Goal: Check status

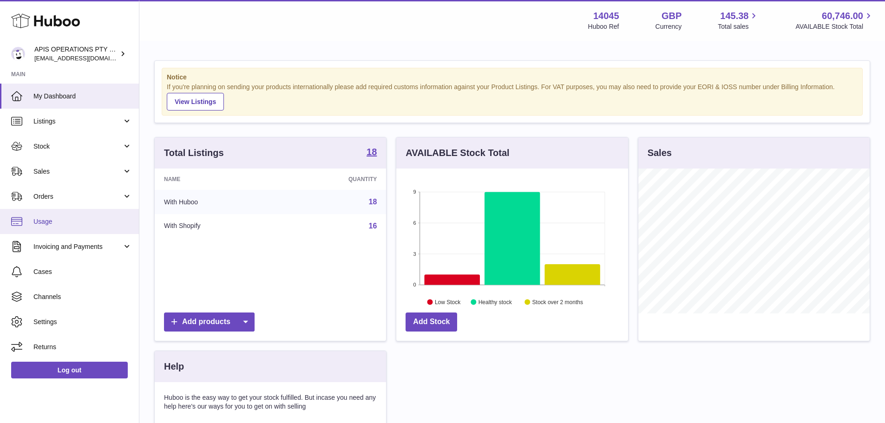
scroll to position [145, 232]
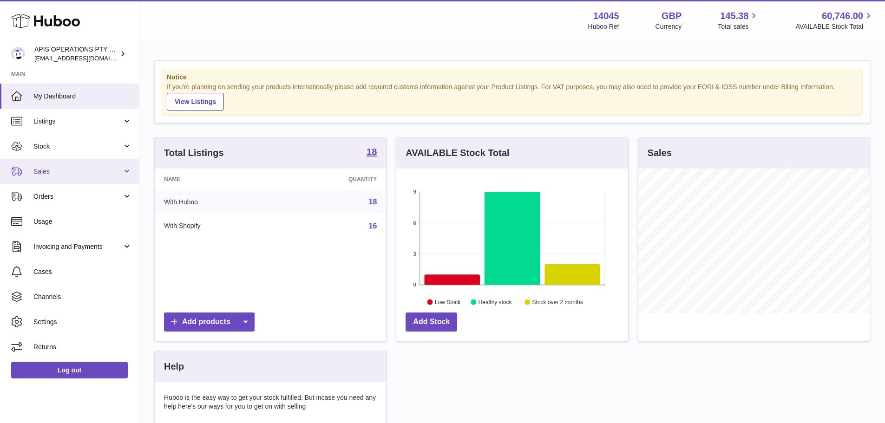
drag, startPoint x: 41, startPoint y: 180, endPoint x: 50, endPoint y: 181, distance: 8.9
click at [41, 180] on link "Sales" at bounding box center [69, 171] width 139 height 25
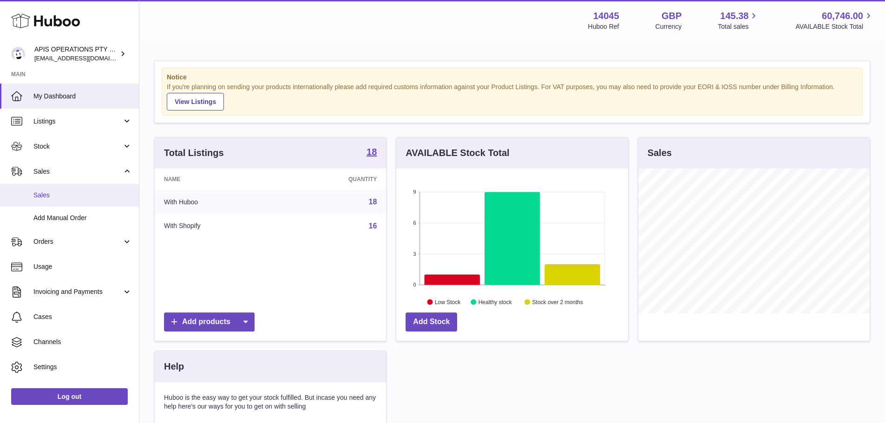
click at [71, 189] on link "Sales" at bounding box center [69, 195] width 139 height 23
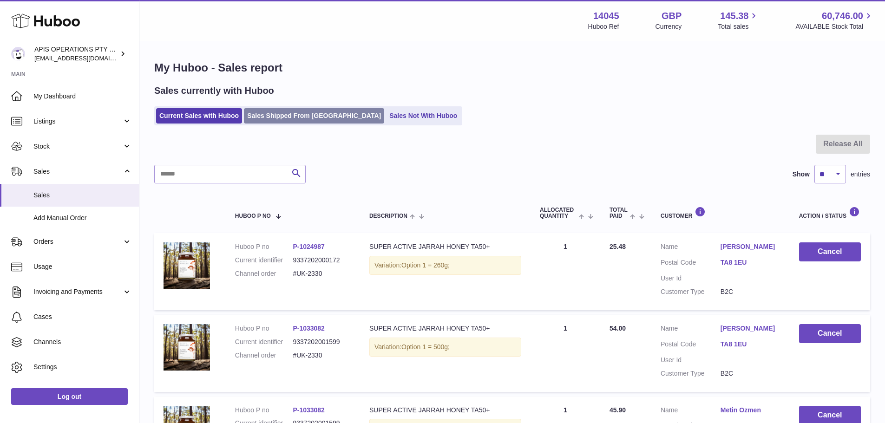
click at [255, 118] on link "Sales Shipped From [GEOGRAPHIC_DATA]" at bounding box center [314, 115] width 140 height 15
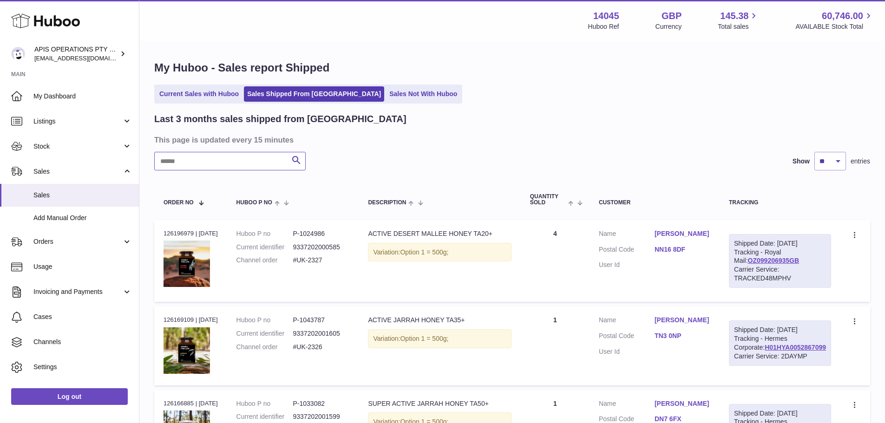
click at [260, 156] on input "text" at bounding box center [229, 161] width 151 height 19
paste input "********"
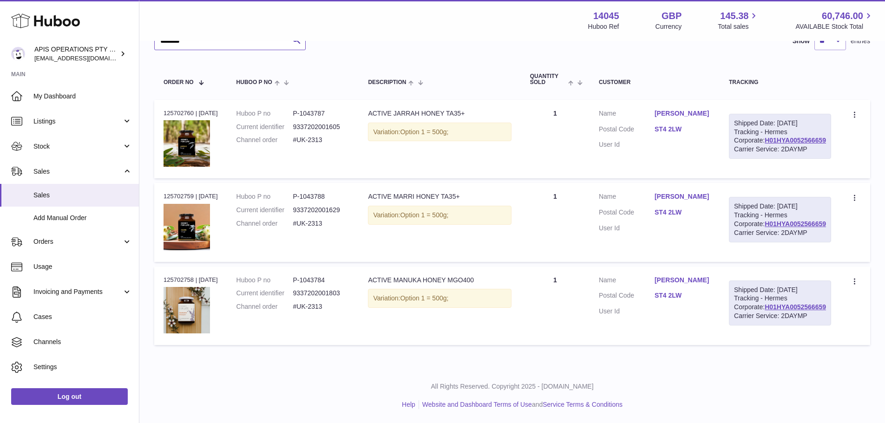
scroll to position [136, 0]
type input "********"
click at [769, 228] on link "H01HYA0052566659" at bounding box center [795, 223] width 61 height 7
drag, startPoint x: 675, startPoint y: 225, endPoint x: 705, endPoint y: 223, distance: 29.8
click at [705, 223] on dl "Customer Name [PERSON_NAME] Postal Code ST4 2LW User Id" at bounding box center [654, 214] width 111 height 45
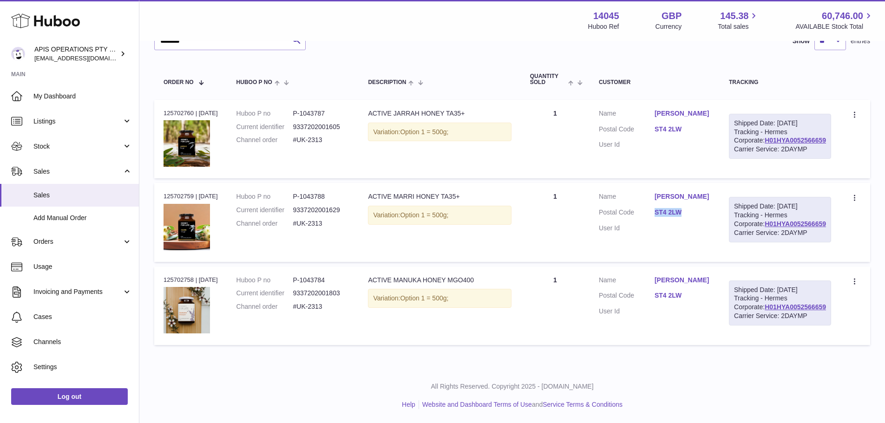
copy dl "ST4 2LW"
click at [188, 197] on div "Order no 125702759 | [DATE]" at bounding box center [191, 196] width 54 height 8
copy div "125702759"
